Goal: Register for event/course

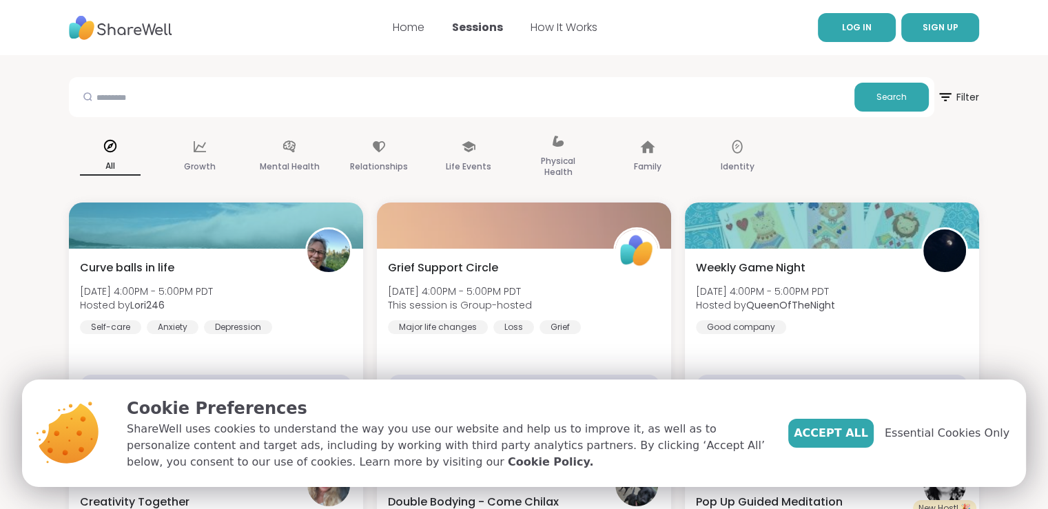
click at [867, 26] on span "LOG IN" at bounding box center [857, 27] width 30 height 12
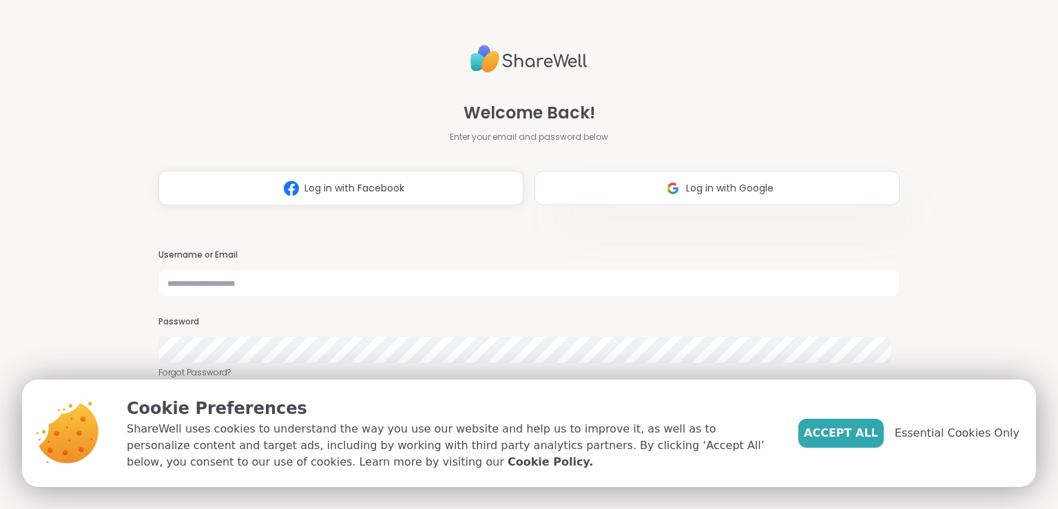
click at [686, 187] on span "Log in with Google" at bounding box center [730, 188] width 88 height 14
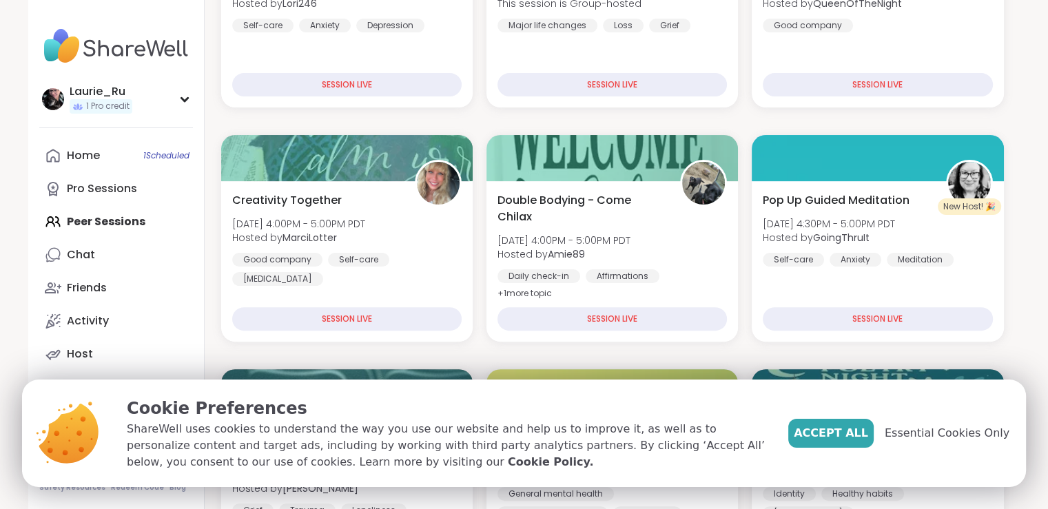
scroll to position [367, 0]
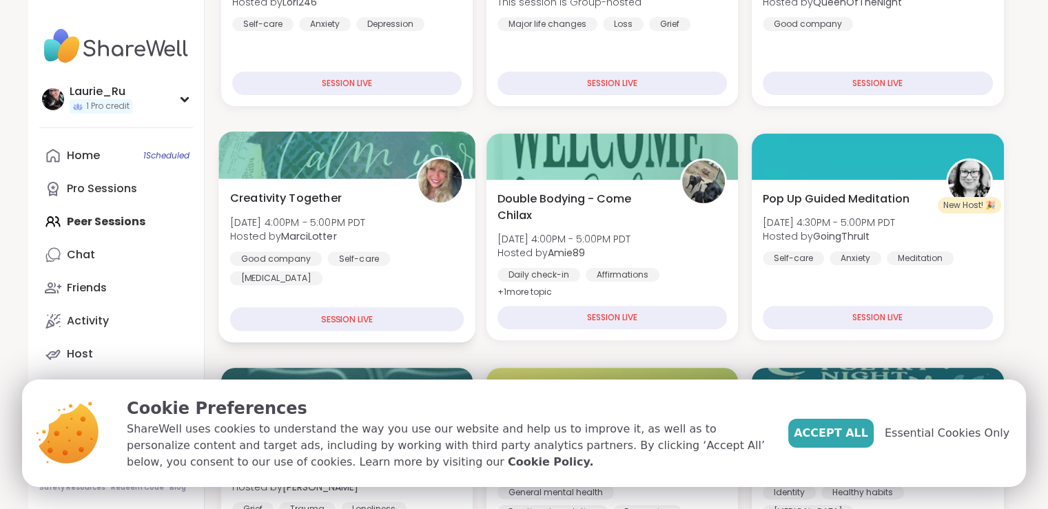
click at [341, 260] on div "Self-care" at bounding box center [358, 258] width 63 height 14
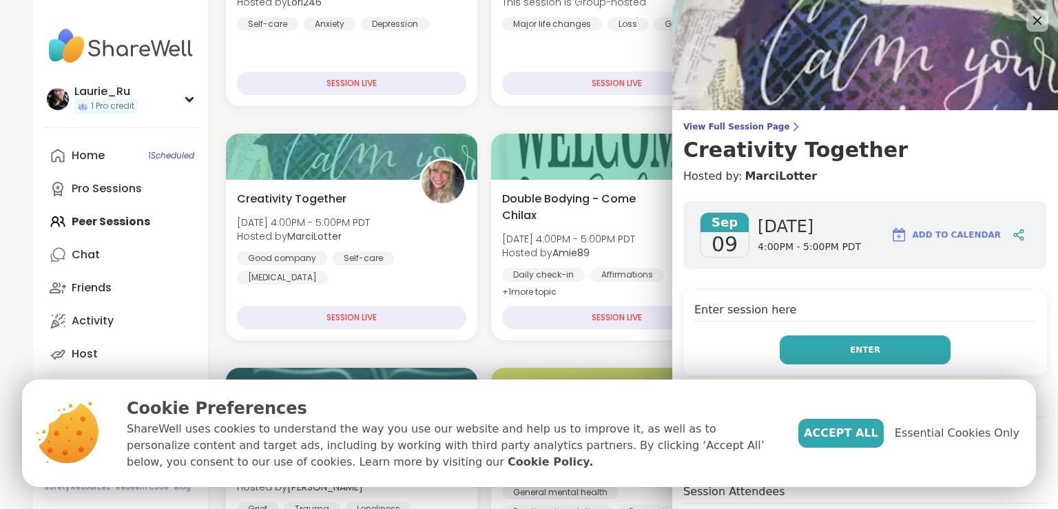
click at [865, 353] on button "Enter" at bounding box center [865, 350] width 171 height 29
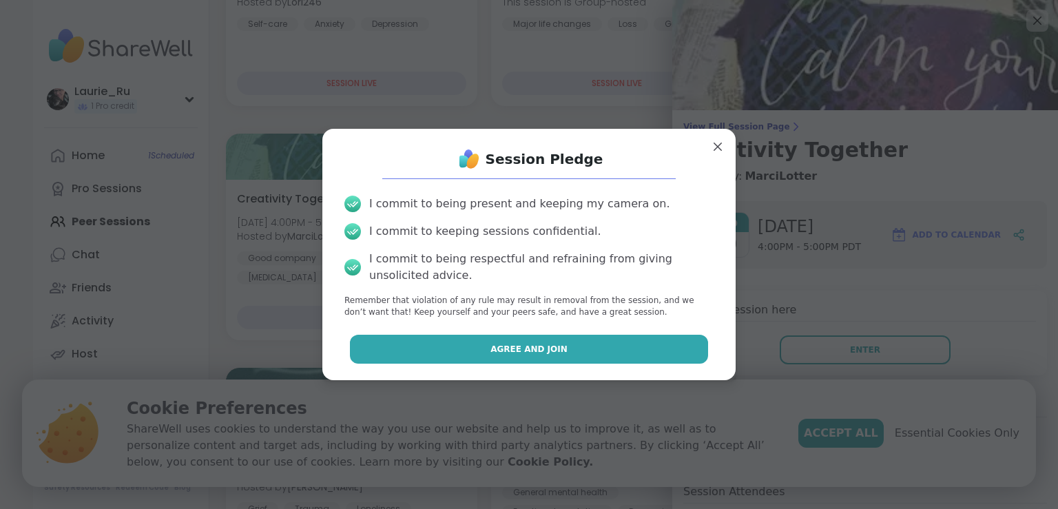
click at [522, 351] on span "Agree and Join" at bounding box center [529, 349] width 77 height 12
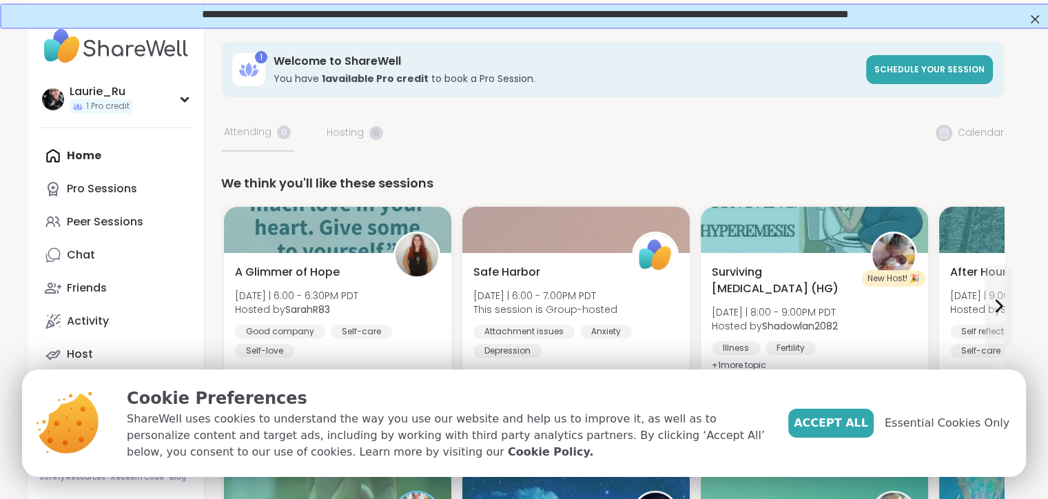
click at [865, 420] on span "Accept All" at bounding box center [831, 423] width 74 height 17
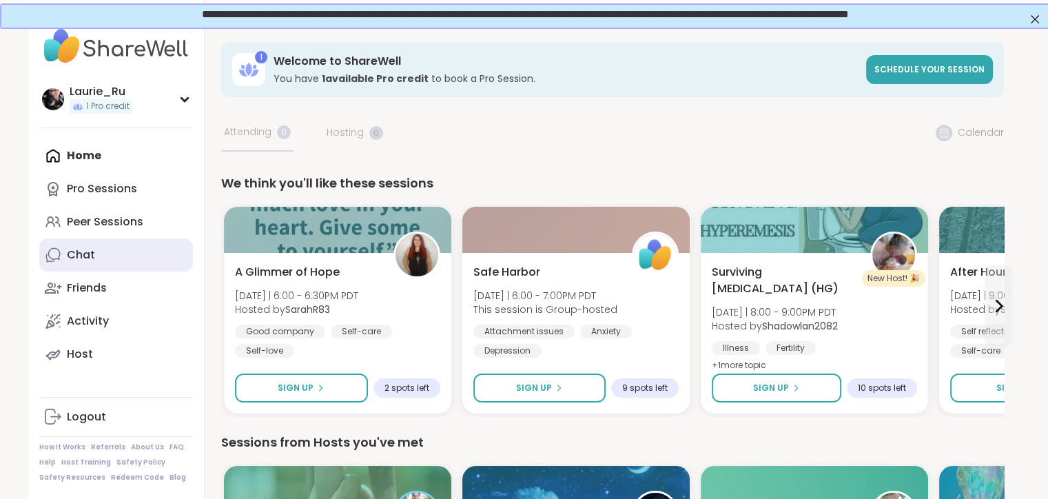
click at [70, 251] on div "Chat" at bounding box center [81, 254] width 28 height 15
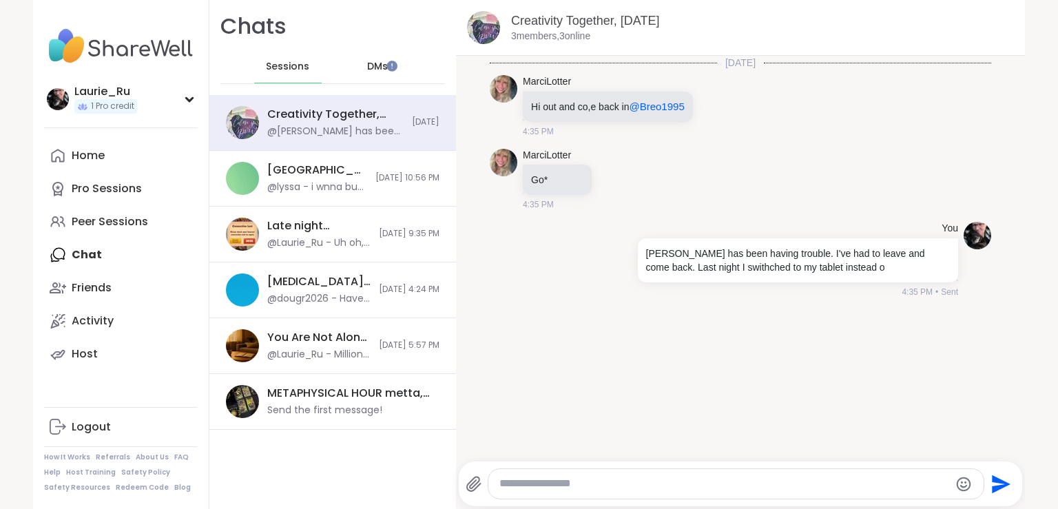
click at [562, 484] on textarea "Type your message" at bounding box center [725, 484] width 450 height 14
click at [524, 478] on textarea "**********" at bounding box center [725, 484] width 450 height 14
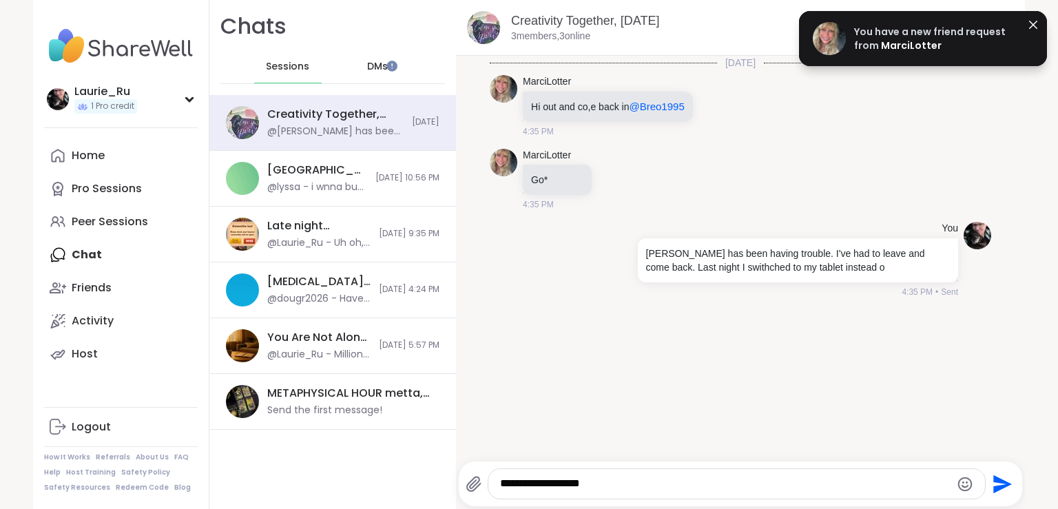
click at [617, 482] on textarea "**********" at bounding box center [725, 484] width 450 height 14
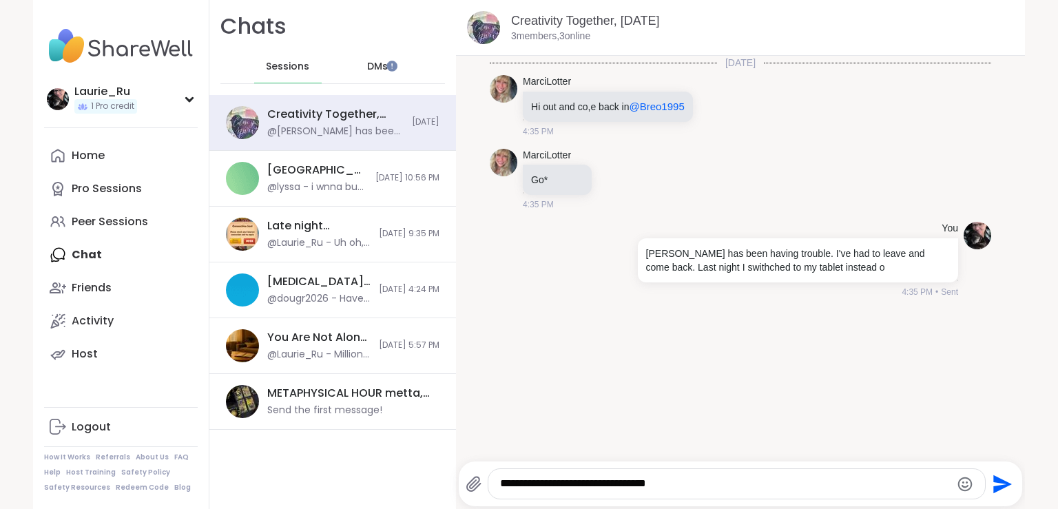
type textarea "**********"
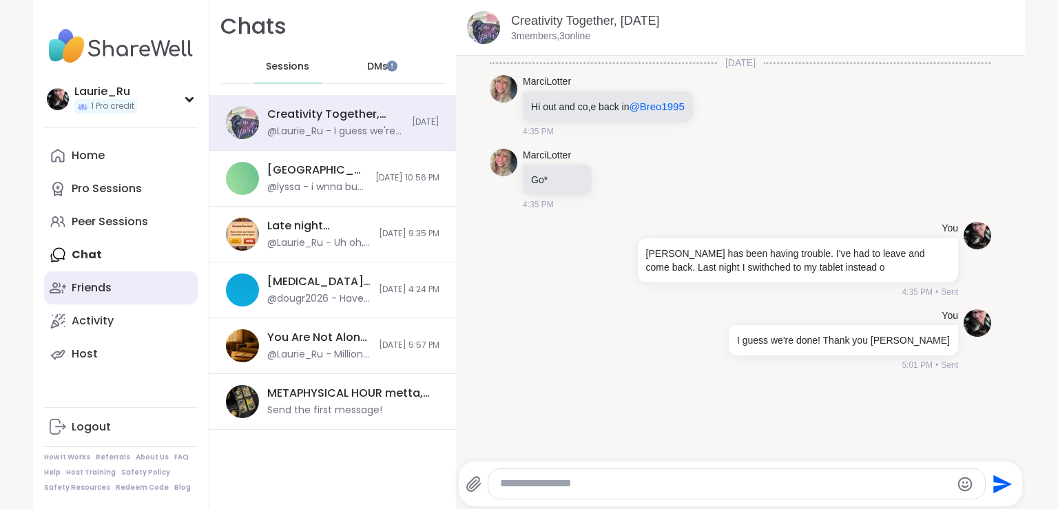
click at [89, 289] on div "Friends" at bounding box center [92, 287] width 40 height 15
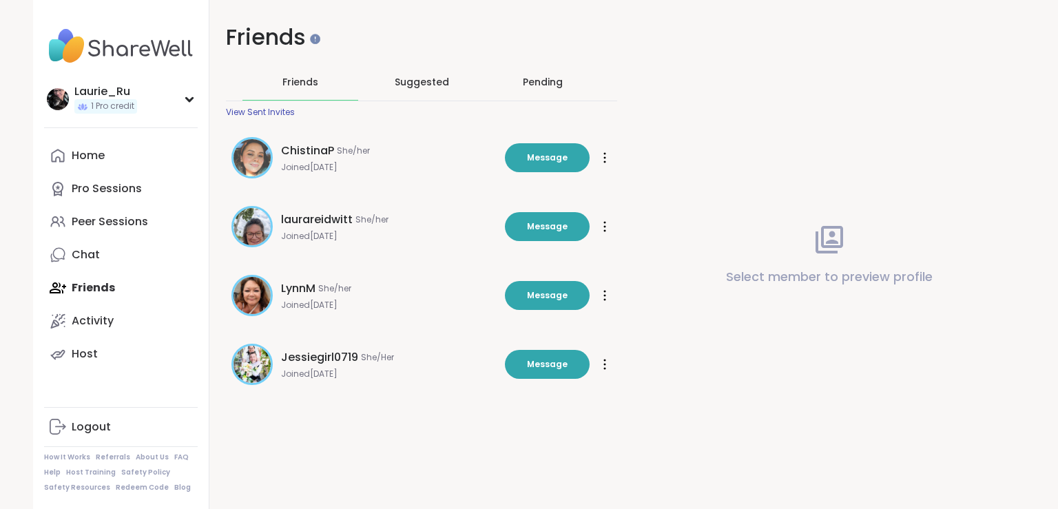
click at [535, 81] on div "Pending" at bounding box center [543, 82] width 40 height 14
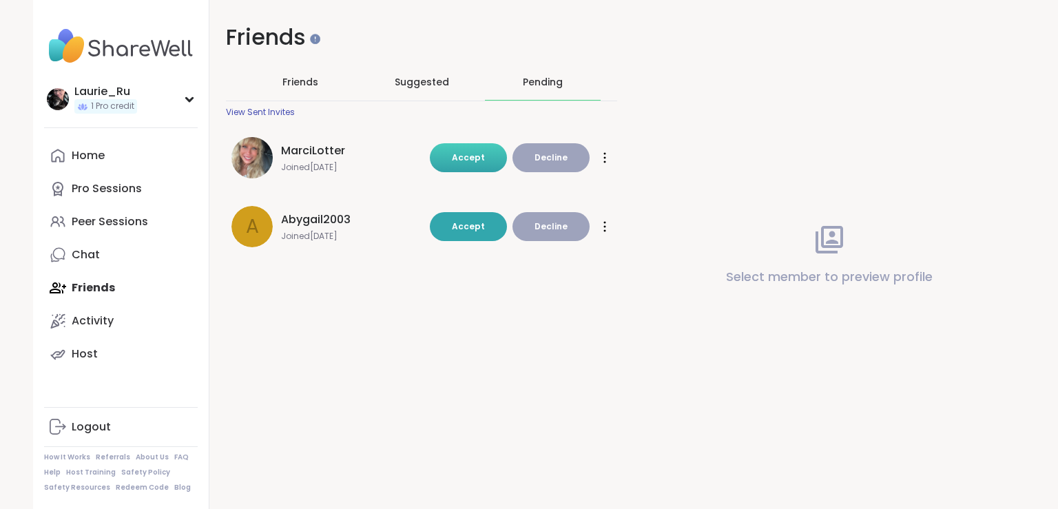
click at [471, 153] on span "Accept" at bounding box center [468, 158] width 33 height 12
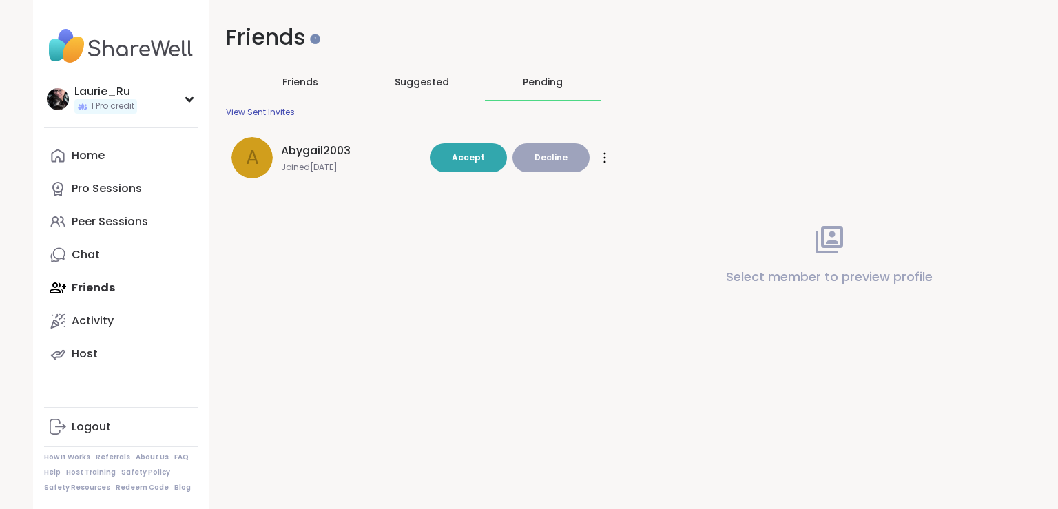
click at [254, 169] on div "A" at bounding box center [252, 157] width 41 height 41
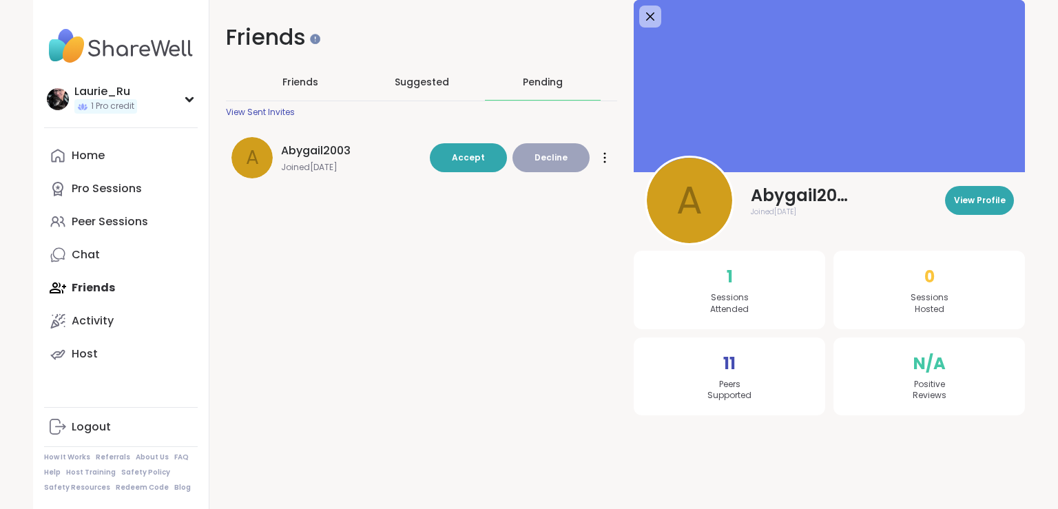
click at [719, 295] on span "Sessions Attended" at bounding box center [729, 303] width 39 height 23
click at [821, 198] on span "Abygail2003" at bounding box center [802, 196] width 103 height 22
click at [473, 296] on div "Friends Friends Suggested Pending View Sent Invites A Abygail2003 Joined Mar 20…" at bounding box center [617, 227] width 816 height 454
click at [544, 158] on span "Decline" at bounding box center [551, 158] width 33 height 12
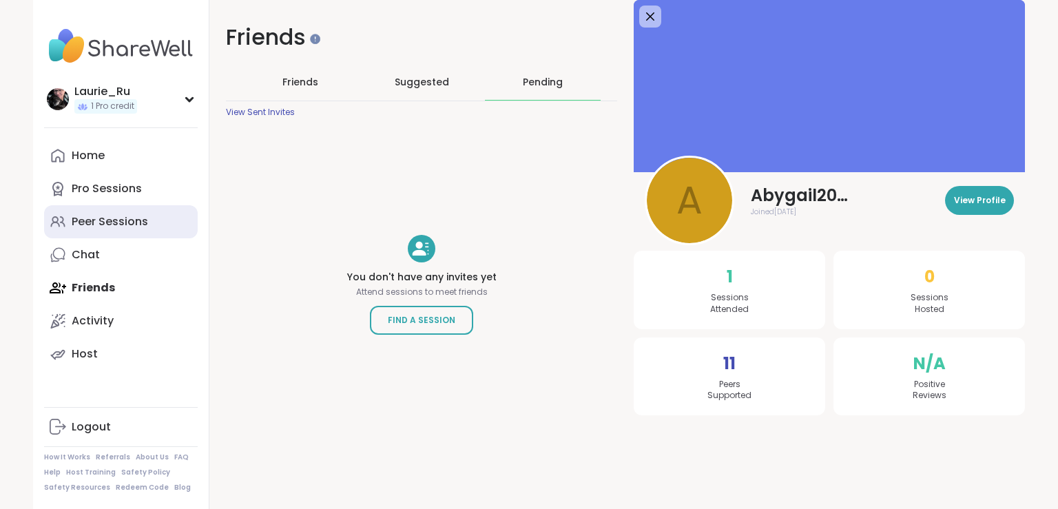
click at [138, 224] on div "Peer Sessions" at bounding box center [110, 221] width 76 height 15
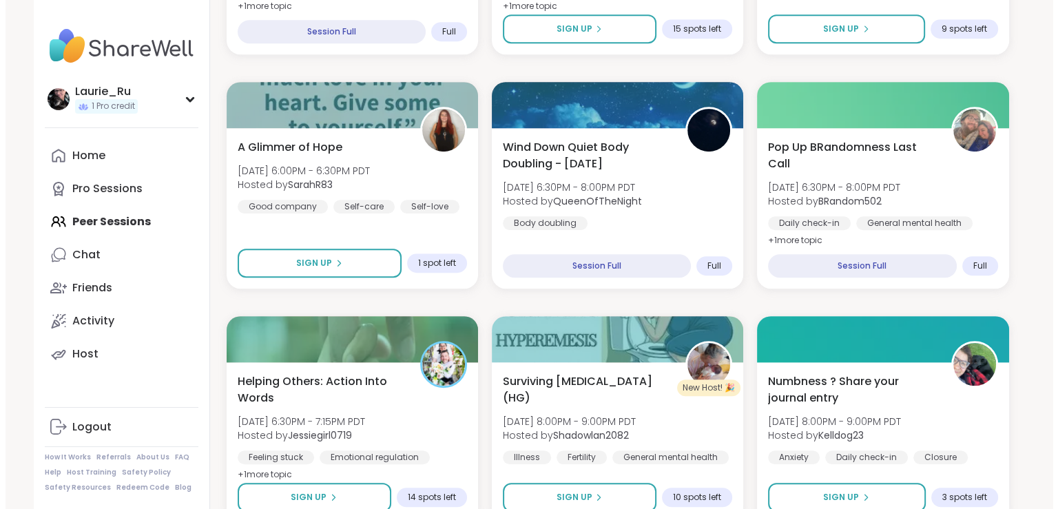
scroll to position [896, 0]
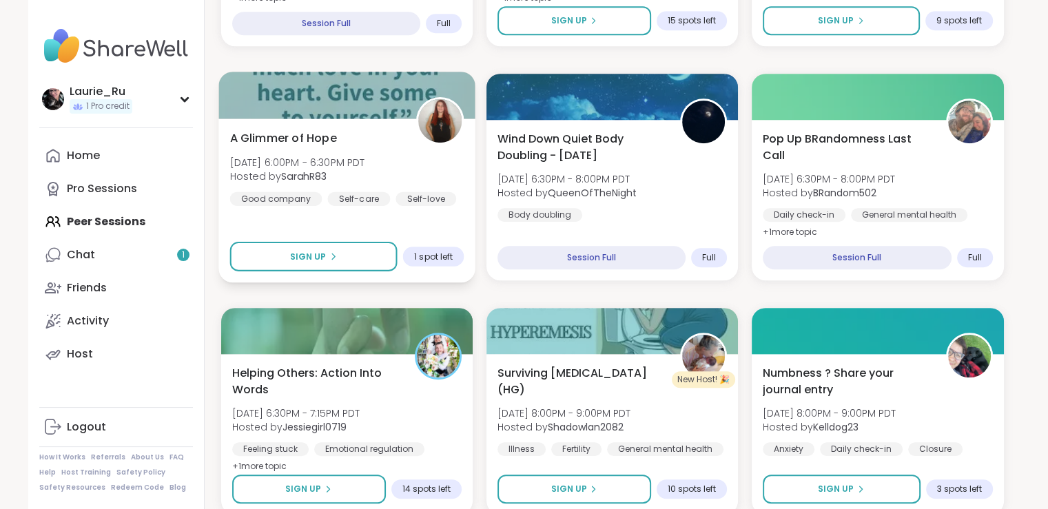
click at [349, 171] on span "Hosted by SarahR83" at bounding box center [296, 176] width 135 height 14
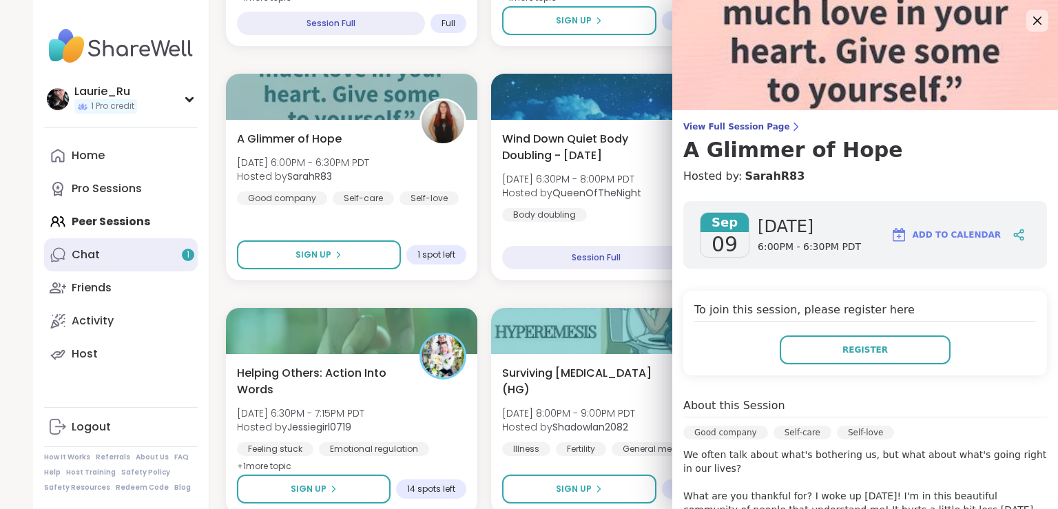
click at [116, 247] on link "Chat 1" at bounding box center [121, 254] width 154 height 33
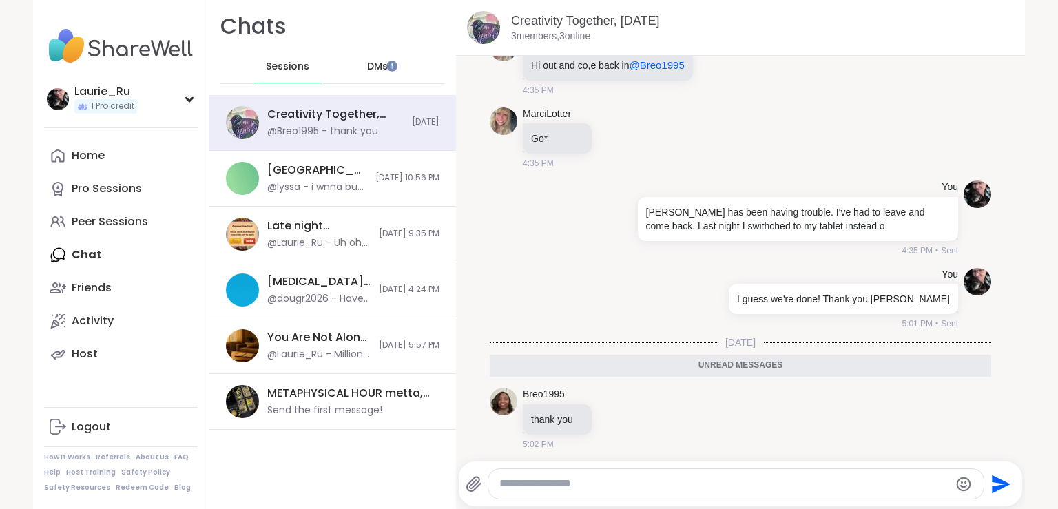
click at [611, 493] on div at bounding box center [736, 484] width 495 height 30
click at [597, 491] on div at bounding box center [736, 484] width 495 height 30
click at [547, 489] on textarea "Type your message" at bounding box center [725, 484] width 450 height 14
type textarea "**********"
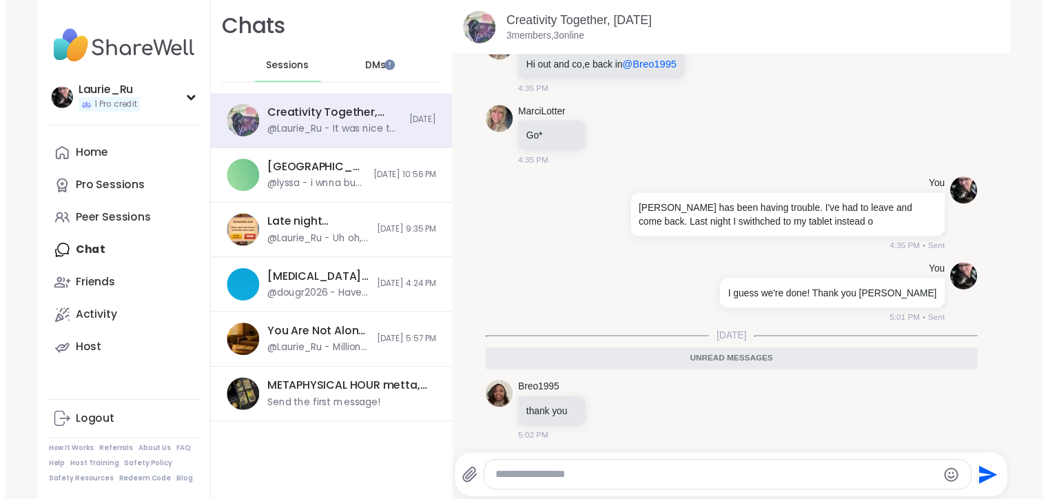
scroll to position [83, 0]
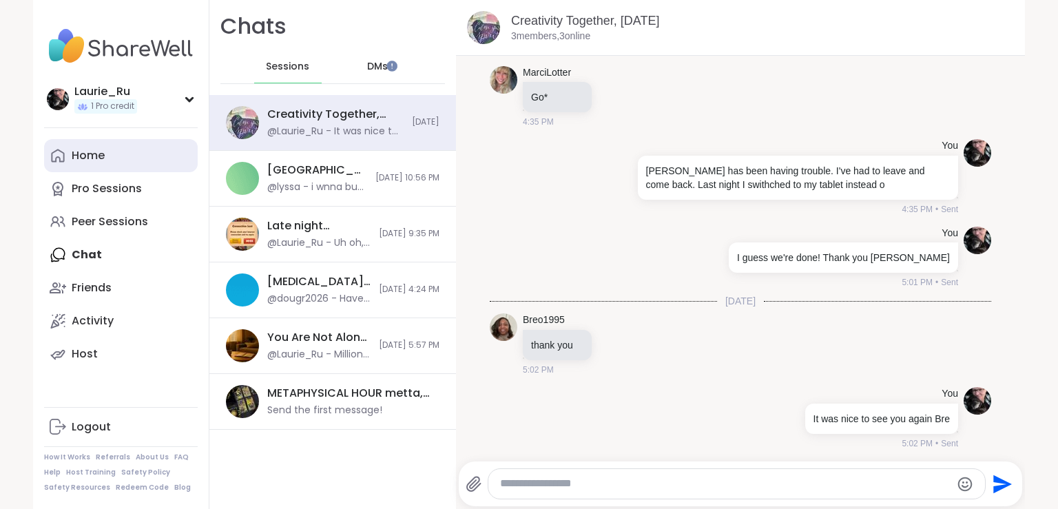
click at [72, 155] on div "Home" at bounding box center [88, 155] width 33 height 15
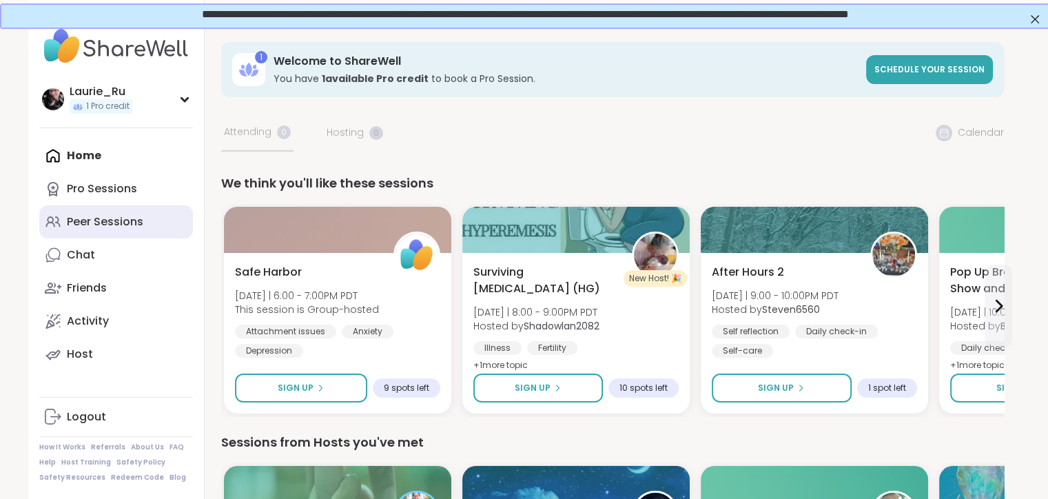
click at [124, 225] on div "Peer Sessions" at bounding box center [105, 221] width 76 height 15
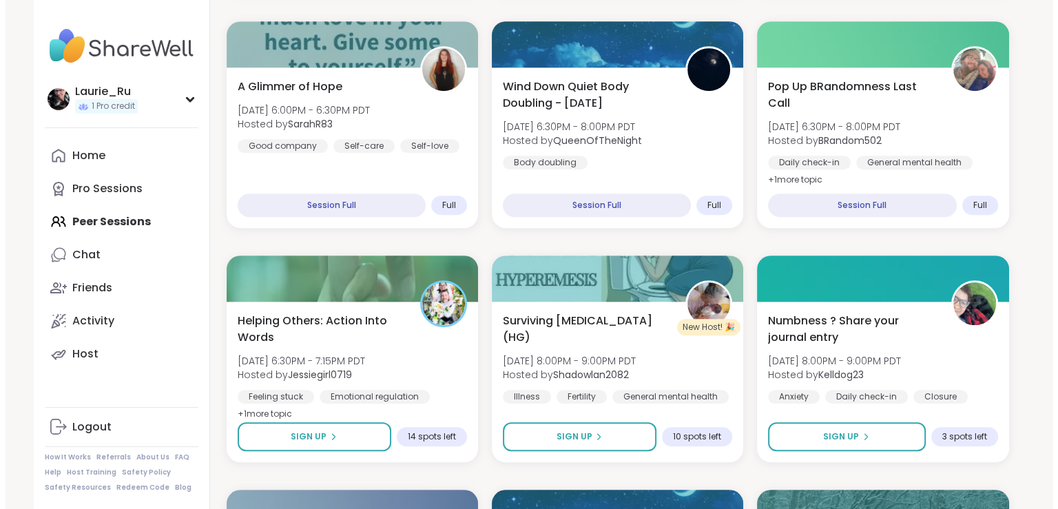
scroll to position [940, 0]
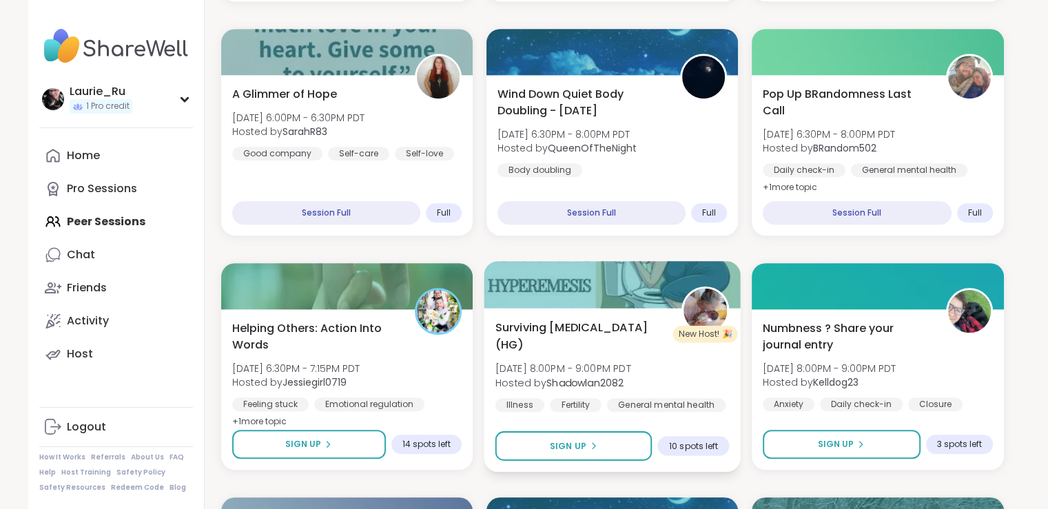
click at [568, 396] on div "Surviving Hyperemesis Gravidarum (HG) Tue, Sep 09 | 8:00PM - 9:00PM PDT Hosted …" at bounding box center [612, 365] width 234 height 93
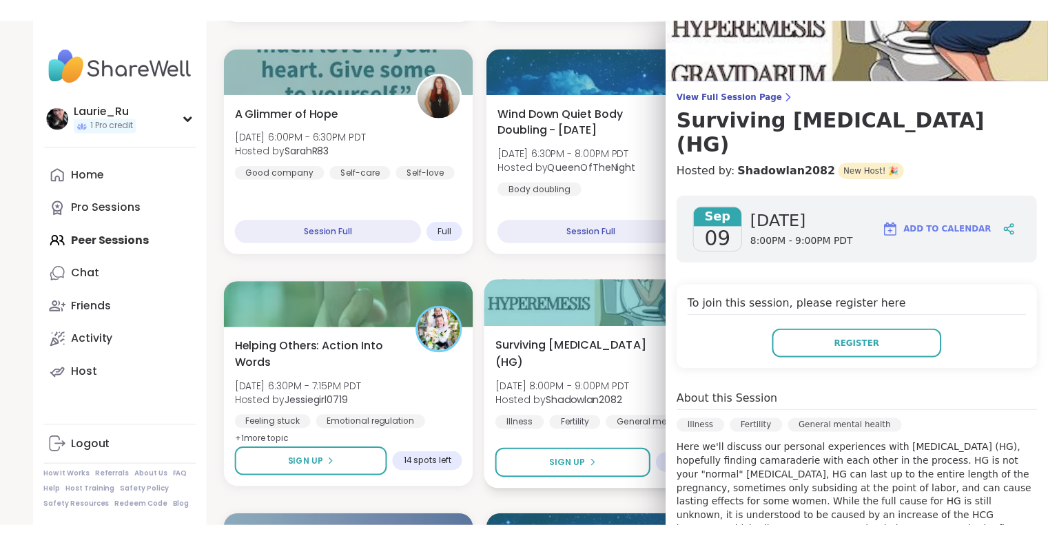
scroll to position [0, 0]
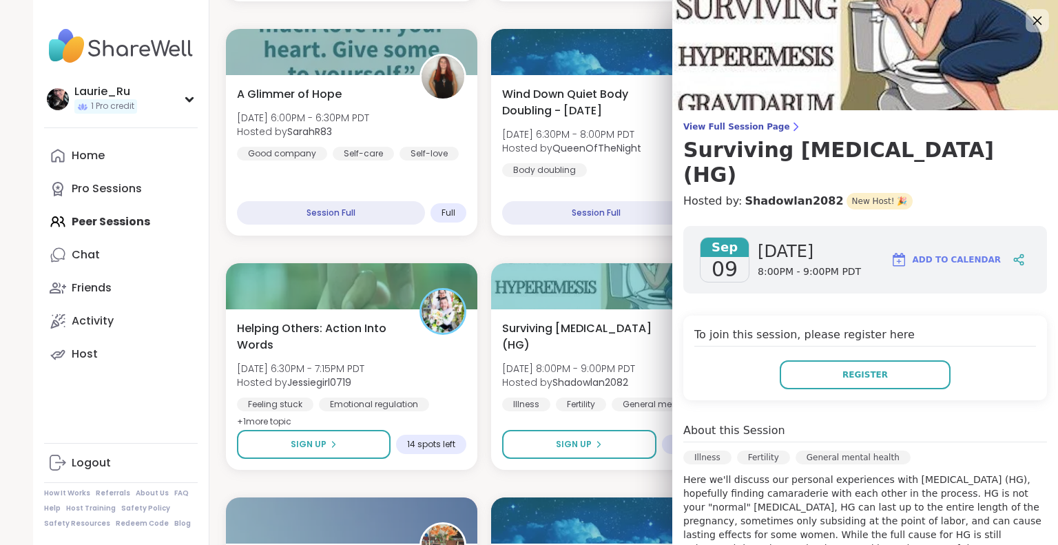
click at [1029, 22] on icon at bounding box center [1037, 20] width 17 height 17
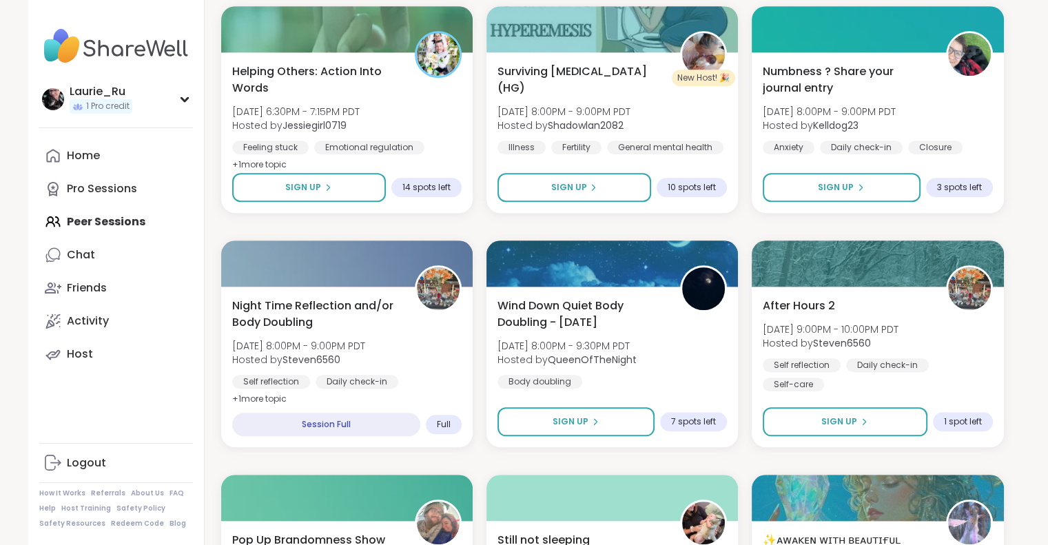
scroll to position [1198, 0]
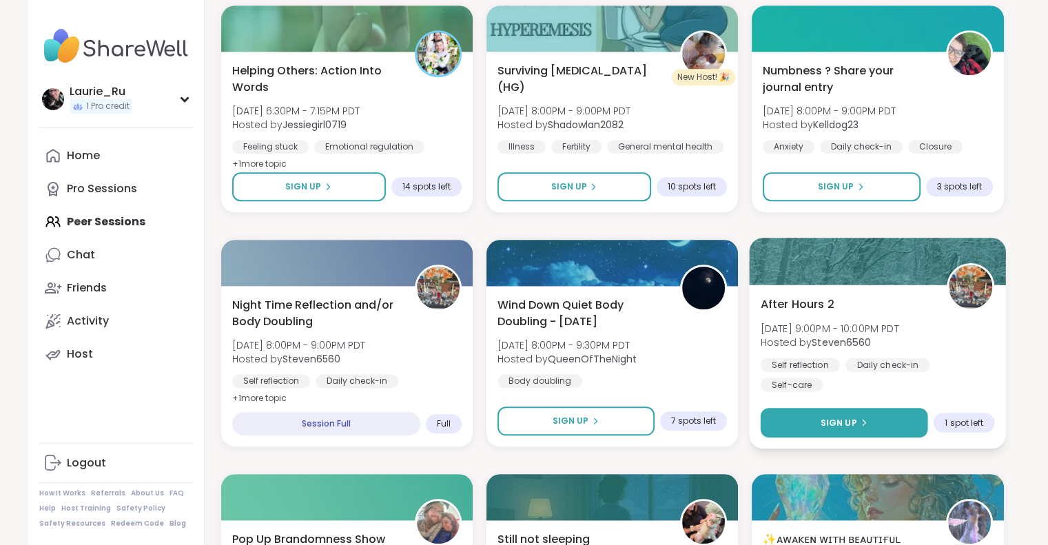
click at [847, 418] on span "Sign Up" at bounding box center [839, 422] width 37 height 12
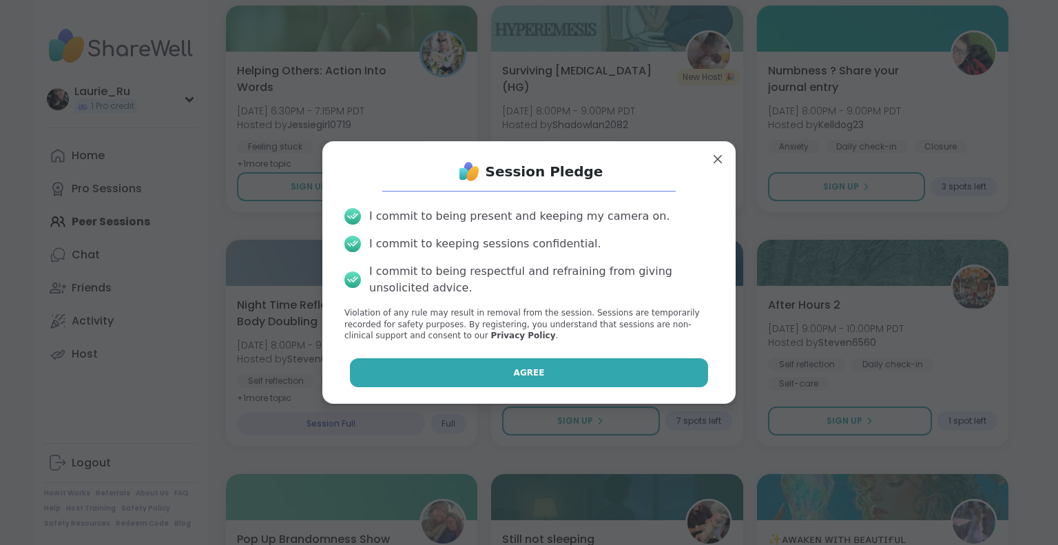
click at [579, 373] on button "Agree" at bounding box center [529, 372] width 359 height 29
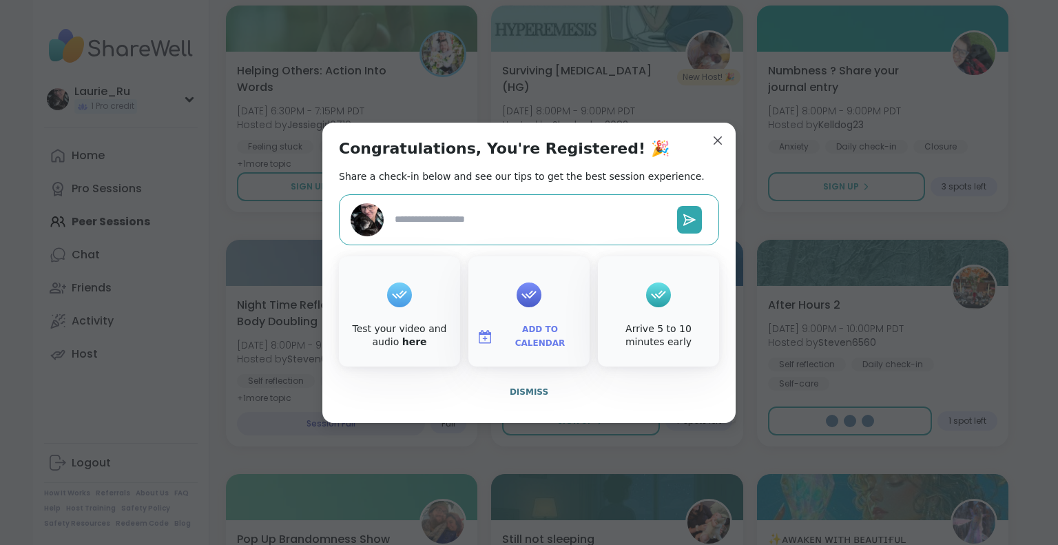
type textarea "*"
click at [542, 337] on span "Add to Calendar" at bounding box center [540, 336] width 83 height 27
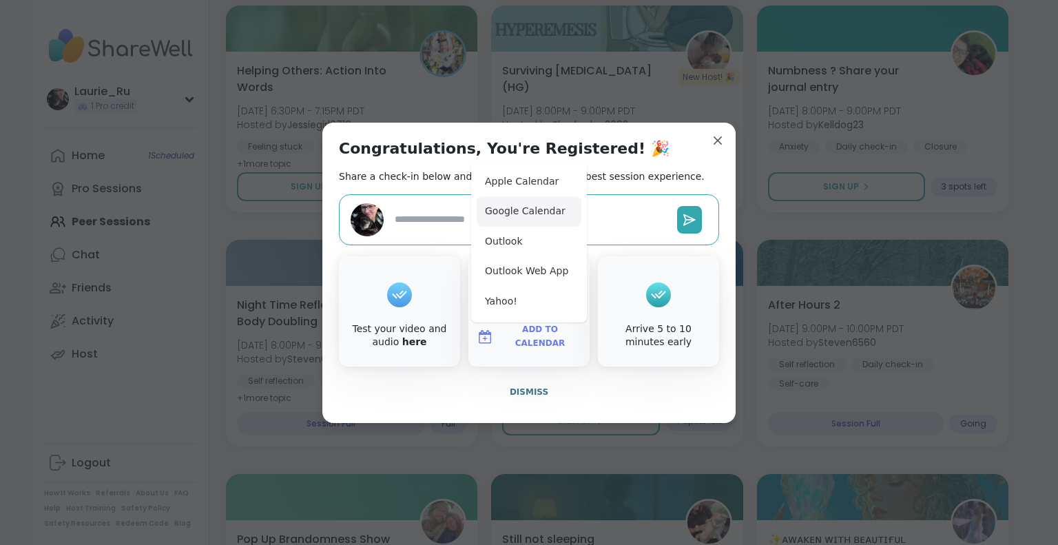
click at [520, 214] on button "Google Calendar" at bounding box center [529, 211] width 105 height 30
